Goal: Check status

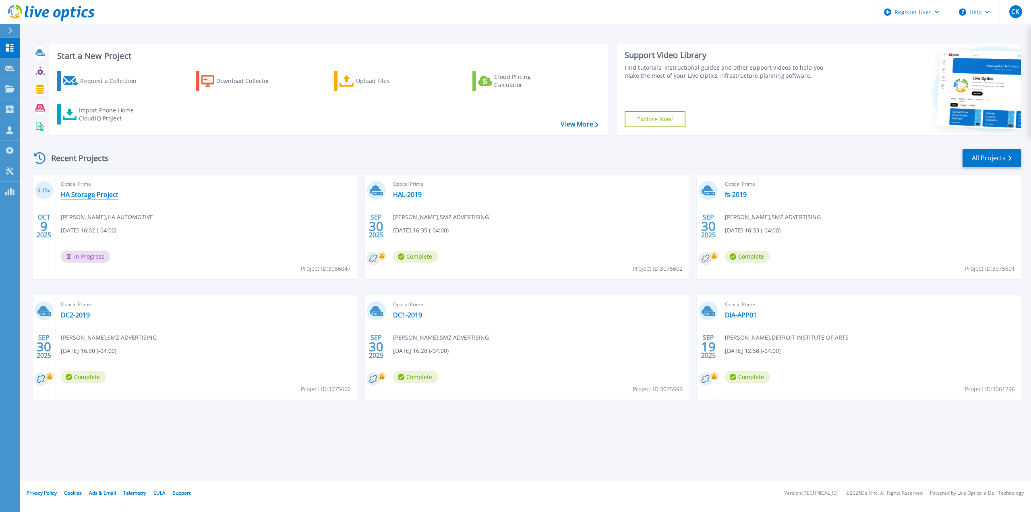
click at [102, 193] on link "HA Storage Project" at bounding box center [90, 194] width 58 height 8
click at [95, 194] on link "HA Storage Project" at bounding box center [90, 194] width 58 height 8
